Goal: Transaction & Acquisition: Obtain resource

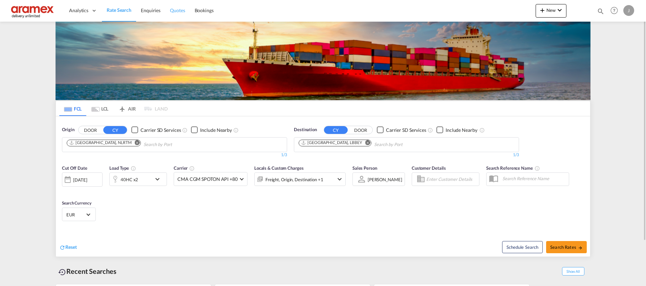
click at [175, 12] on span "Quotes" at bounding box center [177, 10] width 15 height 6
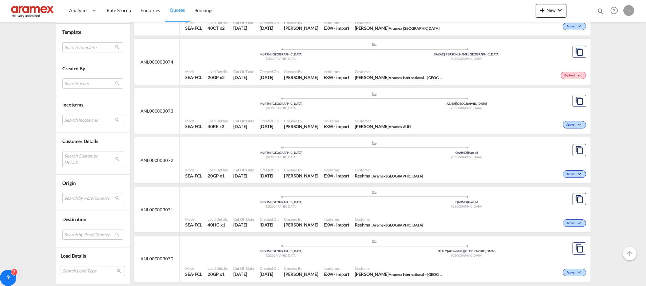
scroll to position [1168, 0]
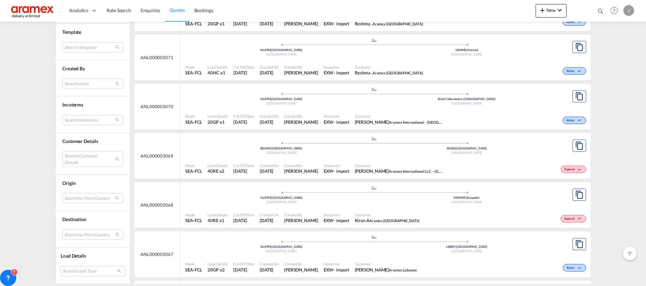
click at [361, 208] on div "Mode SEA-FCL Load Details 40RE x1 Cut Off Date [DATE] Created On [DATE] Created…" at bounding box center [385, 218] width 411 height 21
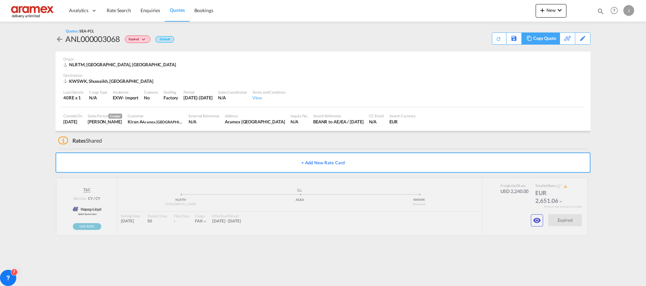
click at [553, 38] on div "Copy Quote" at bounding box center [544, 39] width 23 height 12
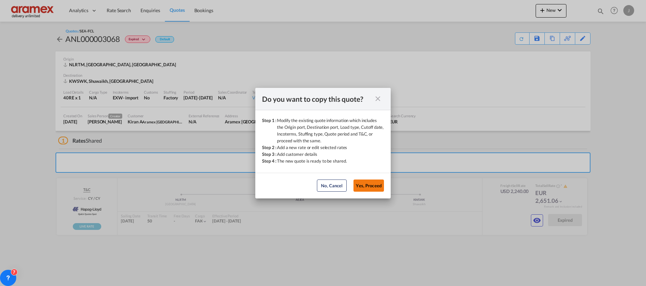
click at [373, 184] on button "Yes, Proceed" at bounding box center [368, 186] width 30 height 12
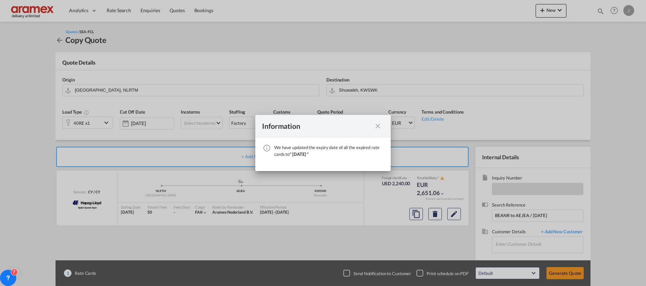
click at [379, 127] on md-icon "icon-close fg-AAA8AD cursor" at bounding box center [378, 126] width 8 height 8
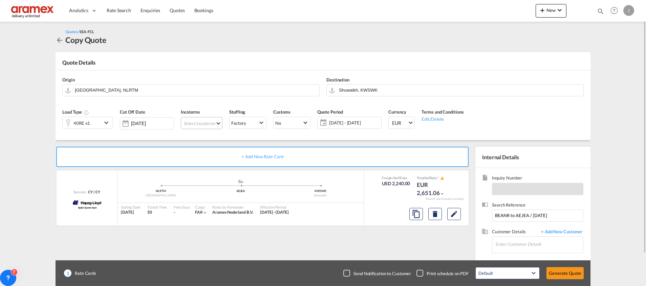
click at [194, 123] on md-select "Select Incoterms FCA - export Free Carrier FOB - export Free on Board CPT - imp…" at bounding box center [202, 123] width 42 height 12
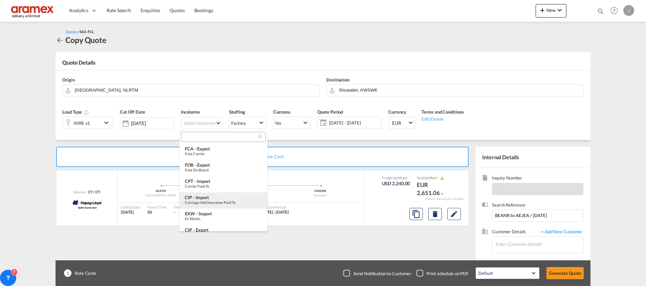
type md-option "[object Object]"
click at [217, 219] on div "Ex Works" at bounding box center [223, 219] width 77 height 4
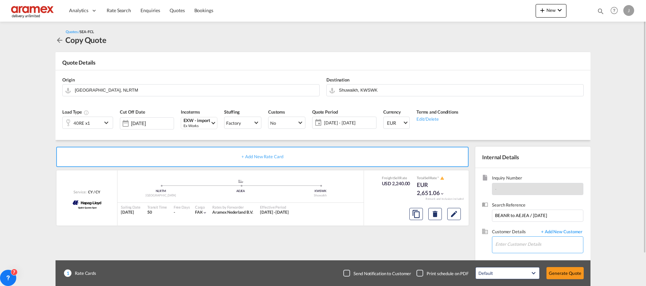
click at [520, 245] on input "Enter Customer Details" at bounding box center [539, 244] width 88 height 15
click at [533, 228] on div "Kiran A kiran a@[DOMAIN_NAME] | Aramex [GEOGRAPHIC_DATA]" at bounding box center [539, 228] width 88 height 18
type input "Aramex Kuwait, [PERSON_NAME] A, [EMAIL_ADDRESS][DOMAIN_NAME]"
click at [562, 273] on button "Generate Quote" at bounding box center [564, 273] width 37 height 12
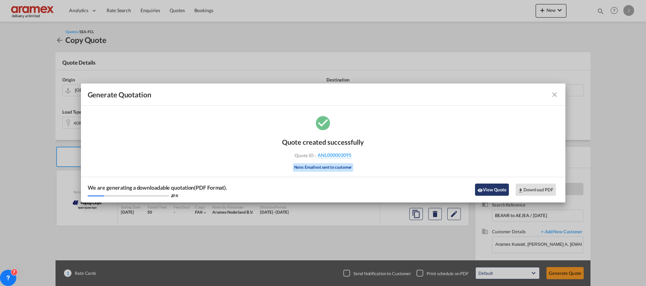
click at [484, 191] on button "View Quote" at bounding box center [492, 190] width 34 height 12
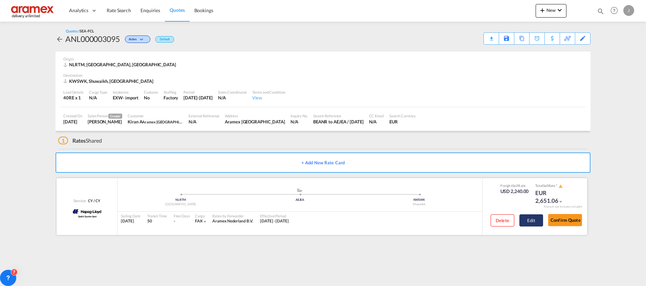
click at [531, 224] on button "Edit" at bounding box center [531, 221] width 24 height 12
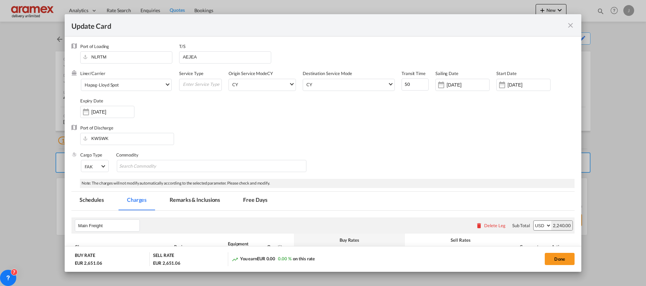
select select "per shipment"
select select "per equipment"
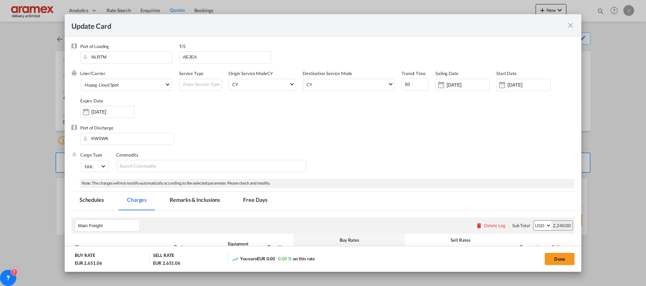
select select "per equipment"
click at [117, 87] on div "Hapag-Lloyd Spot" at bounding box center [102, 85] width 34 height 5
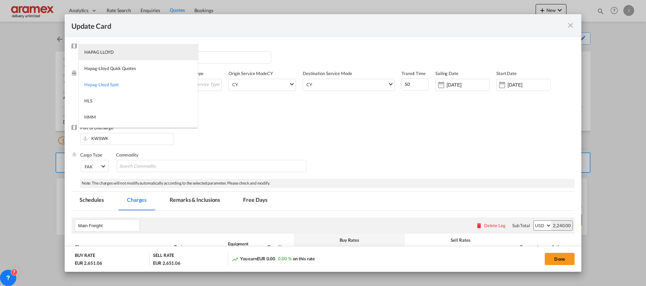
click at [120, 51] on md-option "HAPAG LLOYD" at bounding box center [138, 52] width 119 height 16
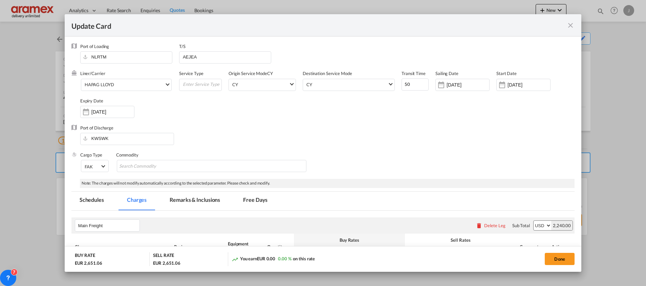
click at [376, 137] on div "Port of Discharge KWSWK" at bounding box center [322, 138] width 503 height 27
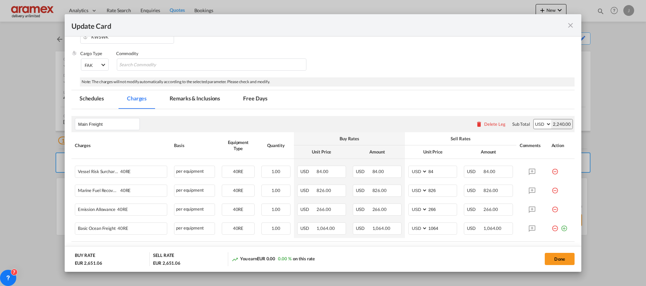
scroll to position [152, 0]
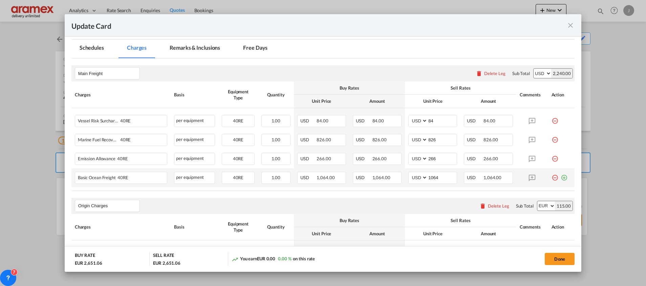
click at [561, 177] on md-icon "icon-plus-circle-outline green-400-fg" at bounding box center [564, 175] width 7 height 7
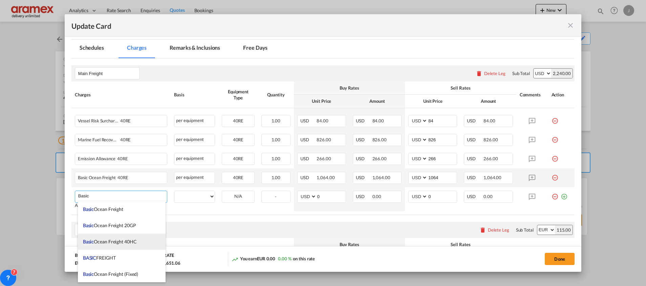
click at [125, 240] on span "Basic Ocean Freight 40HC" at bounding box center [110, 242] width 54 height 6
type input "Basic Ocean Freight 40HC"
select select "per equipment"
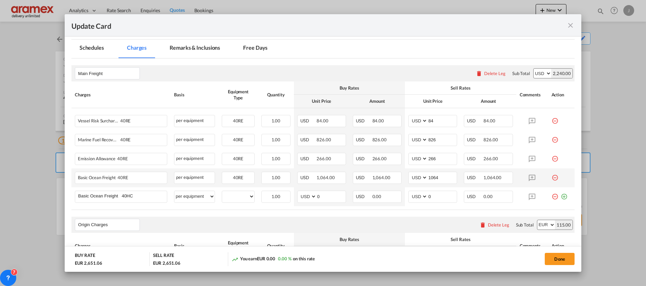
click at [551, 177] on md-icon "icon-minus-circle-outline red-400-fg" at bounding box center [554, 175] width 7 height 7
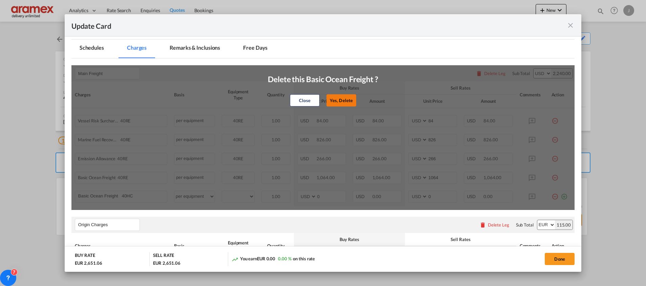
click at [349, 100] on button "Yes, Delete" at bounding box center [341, 100] width 30 height 12
type input "0"
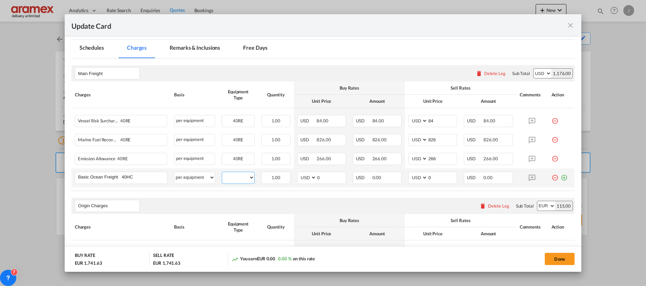
drag, startPoint x: 240, startPoint y: 176, endPoint x: 241, endPoint y: 183, distance: 6.8
click at [240, 176] on select "40RE" at bounding box center [238, 177] width 32 height 9
select select "40RE"
click at [222, 173] on select "40RE" at bounding box center [238, 177] width 32 height 9
drag, startPoint x: 316, startPoint y: 176, endPoint x: 278, endPoint y: 176, distance: 37.9
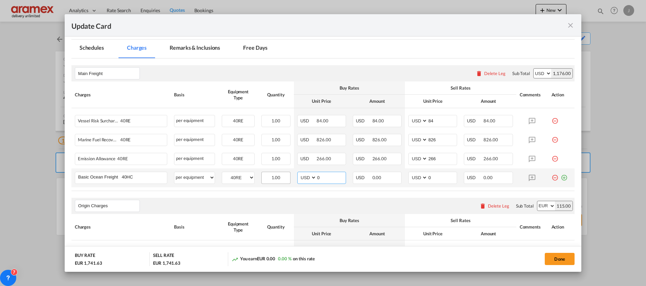
click at [277, 175] on tr "Basic Ocean Freight 40HC Please Enter User Defined Charges Cannot Be Published …" at bounding box center [322, 178] width 503 height 19
paste input "1224"
type input "1224"
drag, startPoint x: 437, startPoint y: 180, endPoint x: 395, endPoint y: 182, distance: 42.0
click at [395, 182] on tr "Basic Ocean Freight 40HC Please Enter User Defined Charges Cannot Be Published …" at bounding box center [322, 178] width 503 height 19
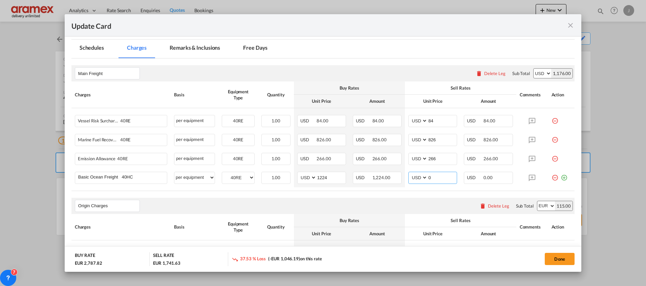
paste input "1224"
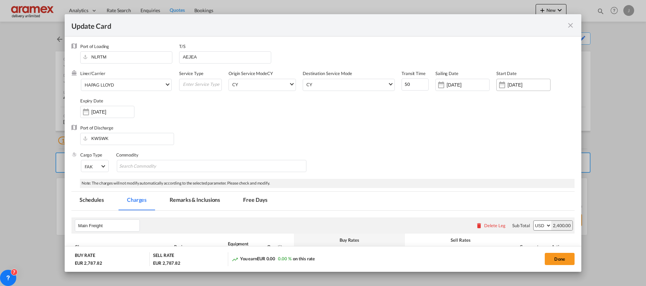
type input "1224"
click at [517, 87] on input "[DATE]" at bounding box center [528, 84] width 43 height 5
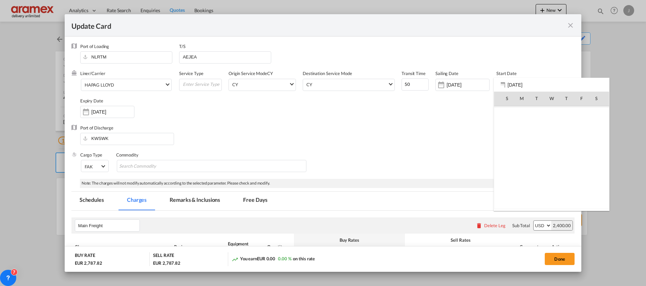
scroll to position [156822, 0]
click at [537, 191] on span "30" at bounding box center [537, 188] width 14 height 14
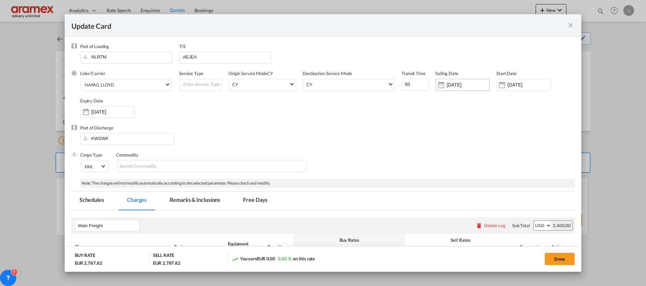
click at [458, 83] on input "[DATE]" at bounding box center [468, 84] width 43 height 5
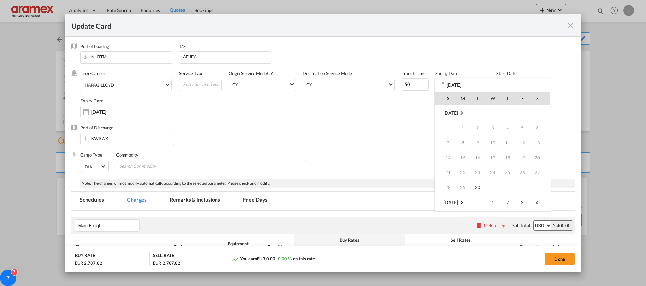
click at [394, 117] on div at bounding box center [323, 143] width 646 height 286
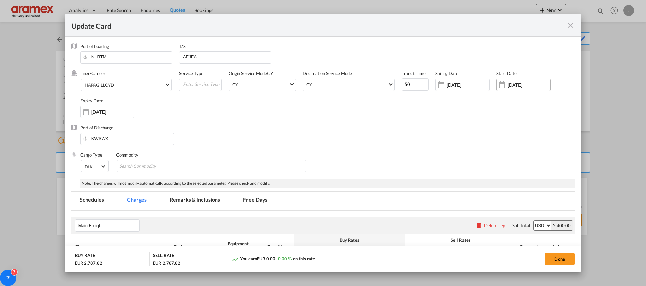
click at [507, 84] on input "[DATE]" at bounding box center [528, 84] width 43 height 5
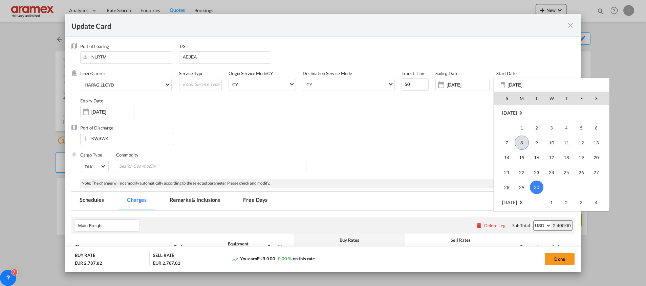
click at [522, 144] on span "8" at bounding box center [522, 143] width 14 height 14
type input "[DATE]"
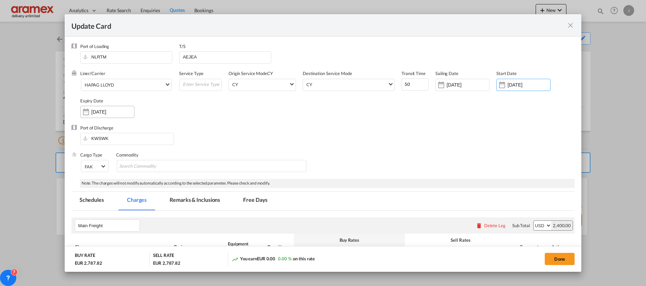
click at [103, 110] on input "[DATE]" at bounding box center [112, 111] width 43 height 5
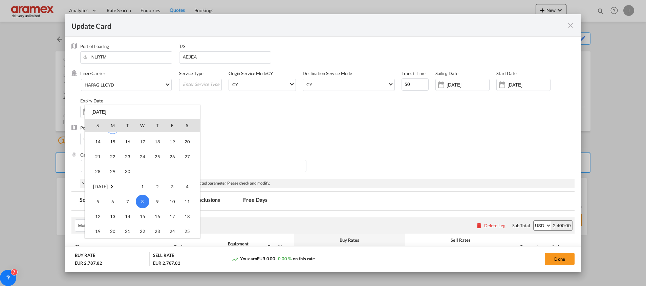
scroll to position [0, 0]
click at [126, 215] on span "30" at bounding box center [128, 215] width 14 height 14
type input "[DATE]"
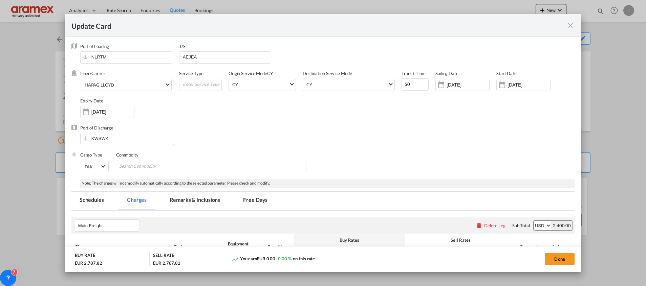
click at [424, 130] on div "Port of Discharge KWSWK" at bounding box center [322, 138] width 503 height 27
click at [565, 262] on button "Done" at bounding box center [560, 259] width 30 height 12
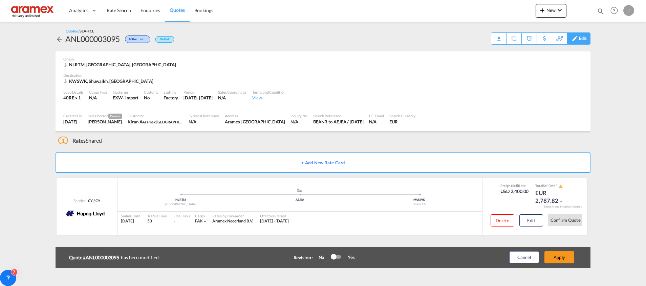
click at [583, 37] on div "Edit" at bounding box center [583, 39] width 8 height 12
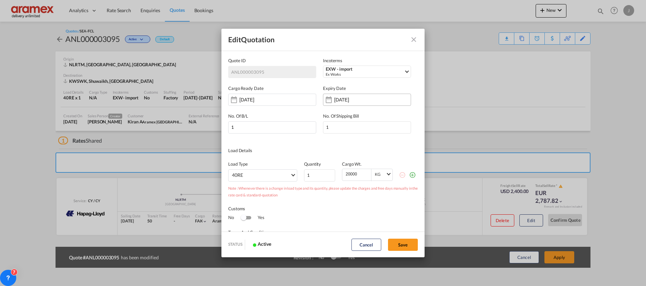
click at [356, 100] on input "[DATE]" at bounding box center [355, 99] width 43 height 5
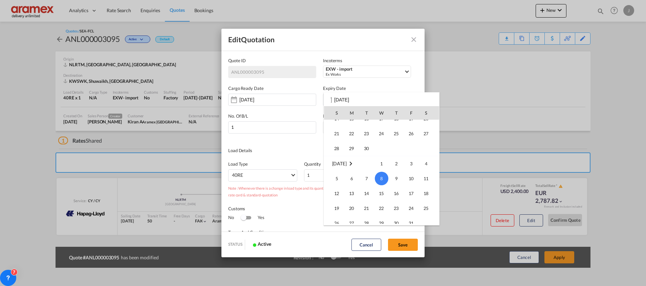
scroll to position [39, 0]
click at [365, 166] on span "30" at bounding box center [367, 163] width 14 height 14
type input "[DATE]"
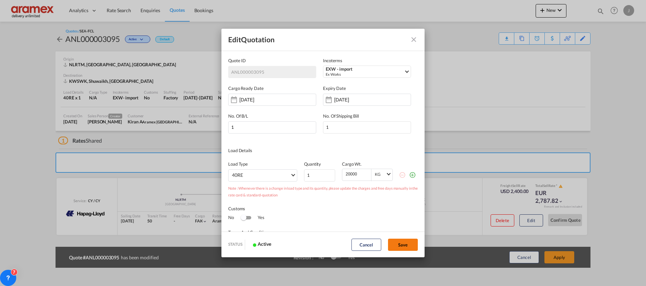
click at [406, 243] on button "Save" at bounding box center [403, 245] width 30 height 12
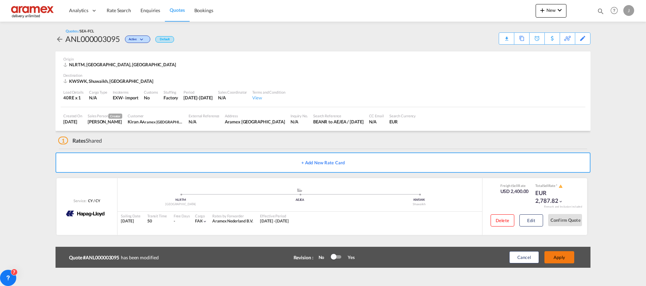
click at [557, 259] on button "Apply" at bounding box center [559, 258] width 30 height 12
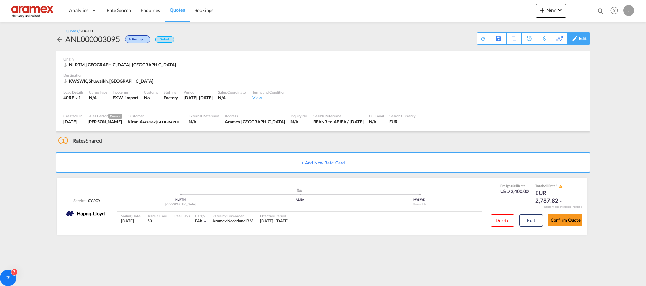
click at [584, 38] on div "Edit" at bounding box center [583, 39] width 8 height 12
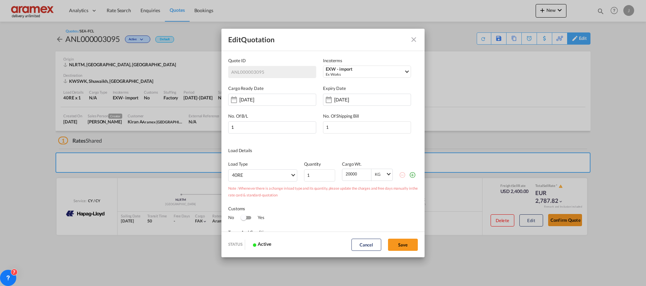
scroll to position [0, 0]
click at [410, 39] on md-icon "Close dialog" at bounding box center [414, 40] width 8 height 8
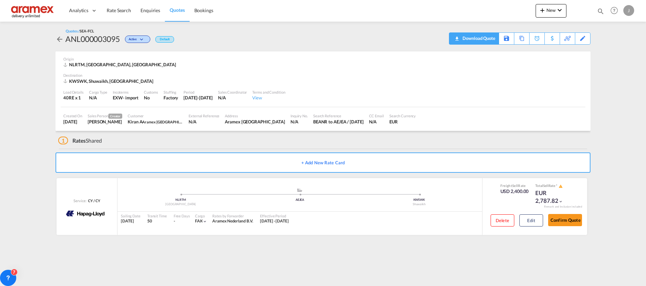
click at [487, 40] on div "Download Quote" at bounding box center [478, 38] width 35 height 11
click at [512, 38] on div "Copy Quote" at bounding box center [514, 39] width 23 height 12
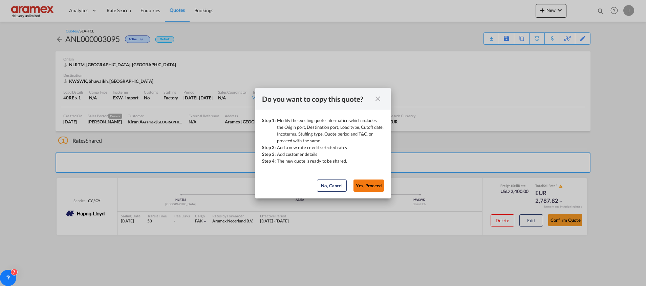
click at [369, 183] on button "Yes, Proceed" at bounding box center [368, 186] width 30 height 12
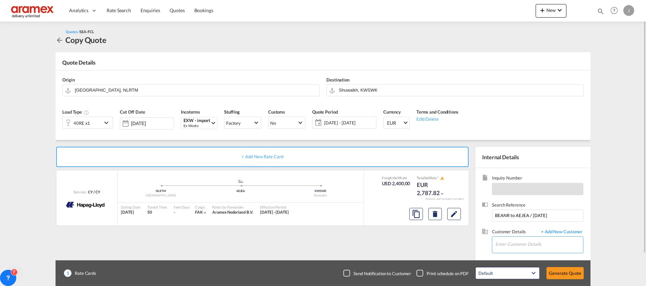
click at [500, 246] on input "Enter Customer Details" at bounding box center [539, 244] width 88 height 15
click at [521, 229] on div "Kiran A kiran a@[DOMAIN_NAME] | Aramex [GEOGRAPHIC_DATA]" at bounding box center [539, 228] width 88 height 18
type input "Aramex Kuwait, [PERSON_NAME] A, [EMAIL_ADDRESS][DOMAIN_NAME]"
click at [450, 215] on md-icon "Edit" at bounding box center [454, 214] width 8 height 8
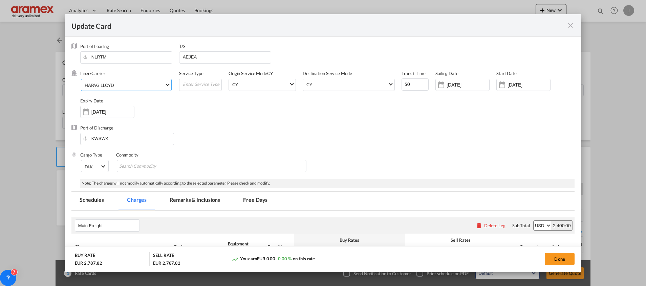
click at [119, 85] on span "HAPAG LLOYD" at bounding box center [125, 85] width 80 height 6
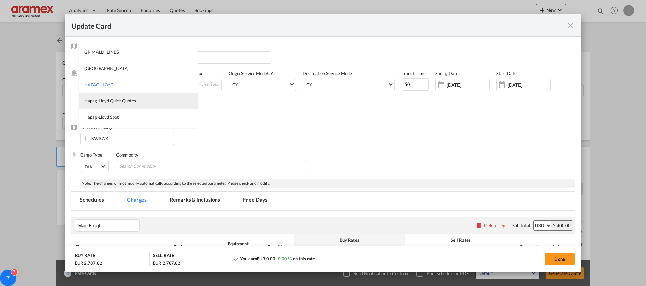
click at [133, 100] on div "Hapag-Lloyd Quick Quotes" at bounding box center [110, 101] width 52 height 6
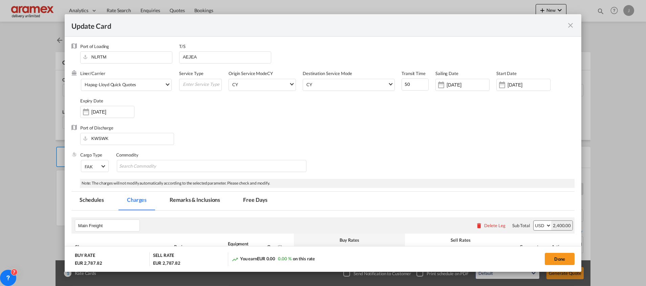
click at [390, 134] on div "Port of Discharge KWSWK" at bounding box center [322, 138] width 503 height 27
click at [507, 88] on input "[DATE]" at bounding box center [528, 84] width 43 height 5
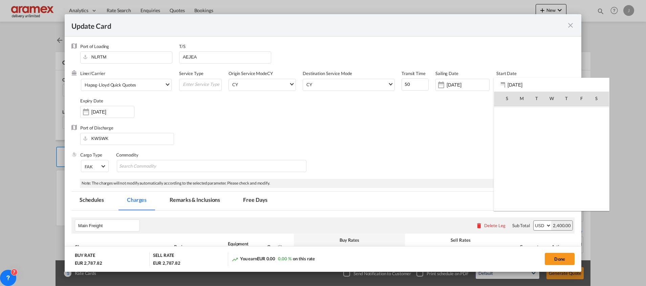
scroll to position [156822, 0]
click at [521, 143] on span "8" at bounding box center [522, 143] width 14 height 14
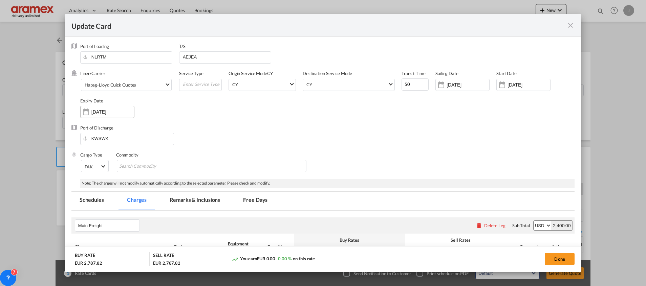
click at [104, 108] on div "[DATE]" at bounding box center [107, 112] width 54 height 12
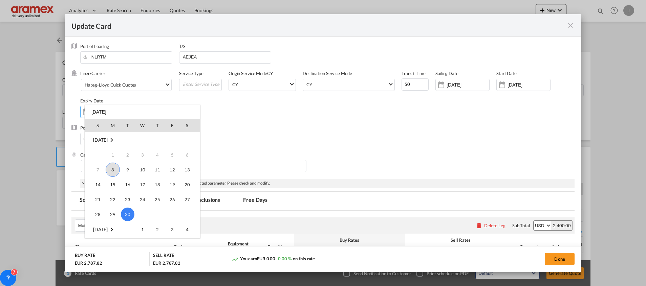
click at [115, 170] on span "8" at bounding box center [113, 170] width 14 height 14
type input "[DATE]"
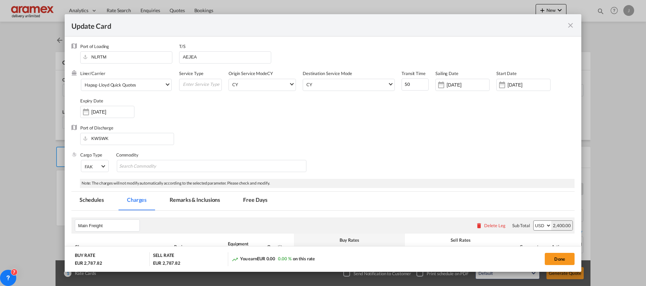
click at [391, 130] on div "Port of Discharge KWSWK" at bounding box center [322, 138] width 503 height 27
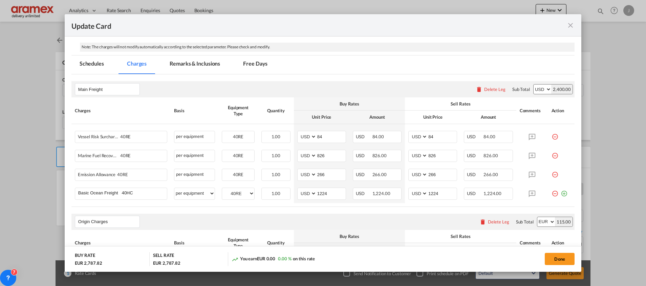
scroll to position [152, 0]
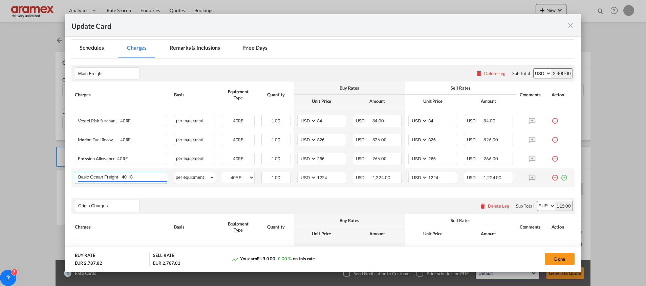
click at [149, 179] on input "Basic Ocean Freight 40HC" at bounding box center [122, 177] width 89 height 10
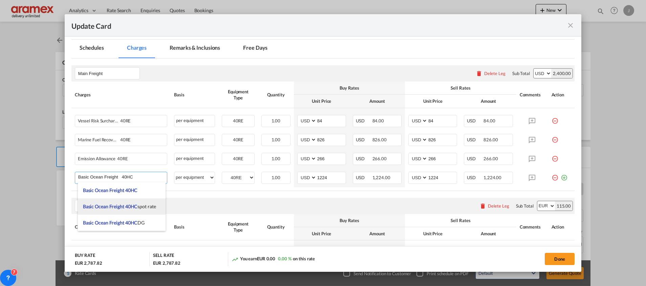
click at [150, 209] on span "Basic Ocean Freight 40HC spot rate" at bounding box center [119, 207] width 73 height 6
type input "Basic Ocean Freight 40HC spot rate"
select select "? string: ?"
type input "0"
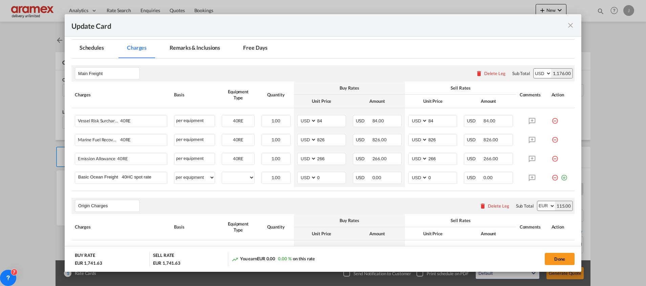
click at [241, 214] on th "Equipment Type" at bounding box center [238, 227] width 40 height 26
drag, startPoint x: 238, startPoint y: 178, endPoint x: 240, endPoint y: 184, distance: 5.8
click at [238, 178] on select "40RE" at bounding box center [238, 177] width 32 height 9
select select "40RE"
click at [222, 173] on select "40RE" at bounding box center [238, 177] width 32 height 9
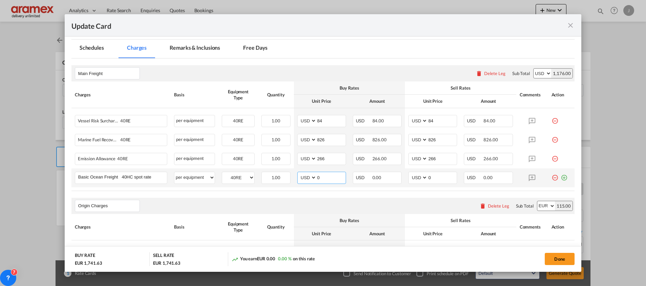
drag, startPoint x: 321, startPoint y: 180, endPoint x: 299, endPoint y: 181, distance: 21.7
click at [299, 181] on md-input-container "AED AFN ALL AMD ANG AOA ARS AUD AWG AZN BAM BBD BDT BGN BHD BIF BMD BND BOB BRL…" at bounding box center [321, 178] width 49 height 12
paste input "1064"
type input "1064"
drag, startPoint x: 419, startPoint y: 177, endPoint x: 399, endPoint y: 180, distance: 20.2
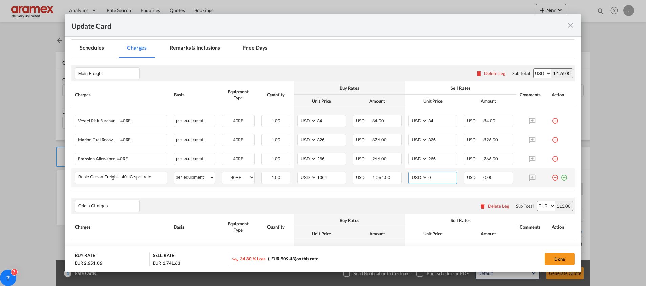
click at [405, 179] on td "AED AFN ALL AMD ANG AOA ARS AUD AWG AZN BAM BBD BDT BGN BHD BIF BMD BND BOB BRL…" at bounding box center [433, 178] width 56 height 19
paste input "1064"
type input "1064"
click at [392, 203] on div "Origin Charges Please enter leg name Leg Name Already Exists Delete Leg Sub Tot…" at bounding box center [322, 206] width 503 height 16
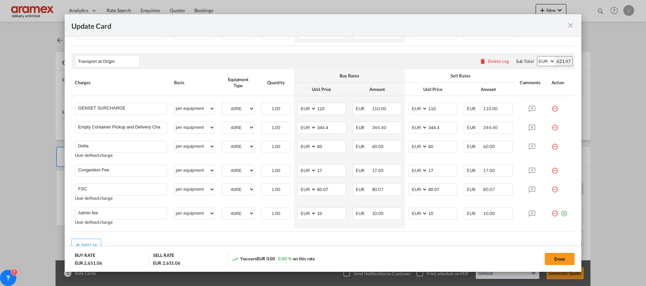
scroll to position [406, 0]
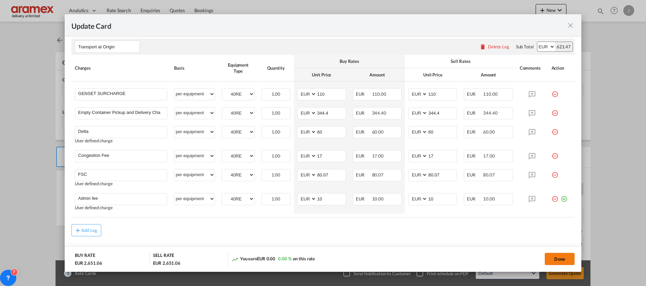
click at [558, 260] on button "Done" at bounding box center [560, 259] width 30 height 12
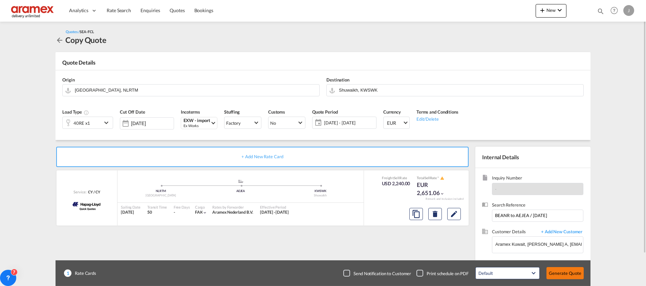
click at [557, 271] on button "Generate Quote" at bounding box center [564, 273] width 37 height 12
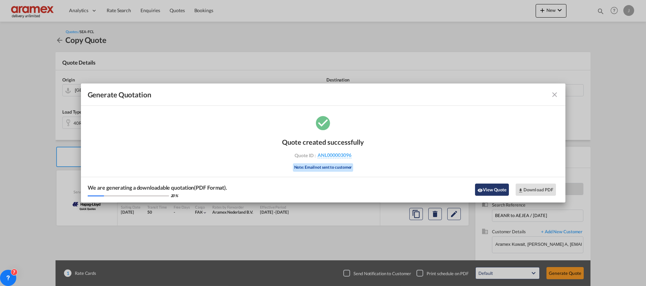
click at [491, 186] on button "View Quote" at bounding box center [492, 190] width 34 height 12
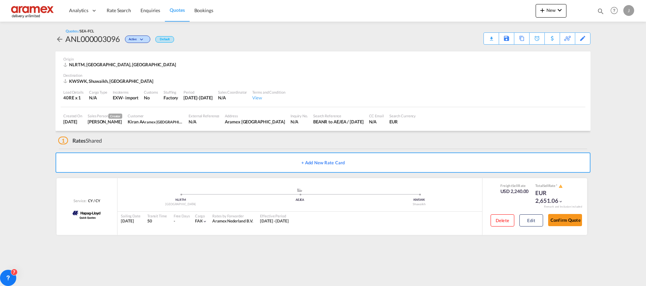
click at [0, 0] on div "Download Quote" at bounding box center [0, 0] width 0 height 0
click at [188, 9] on link "Quotes" at bounding box center [177, 11] width 24 height 22
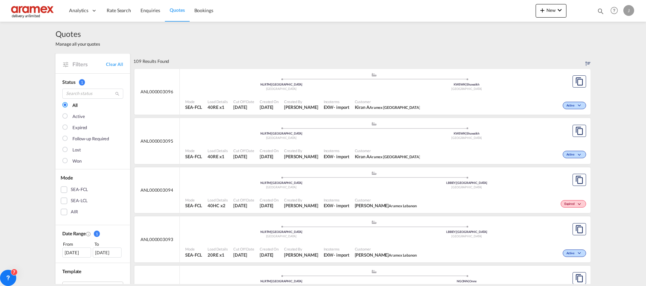
click at [387, 92] on div ".a{fill:#aaa8ad;} .a{fill:#aaa8ad;} NLRTM | [GEOGRAPHIC_DATA] [GEOGRAPHIC_DATA]…" at bounding box center [373, 82] width 377 height 20
